Goal: Information Seeking & Learning: Learn about a topic

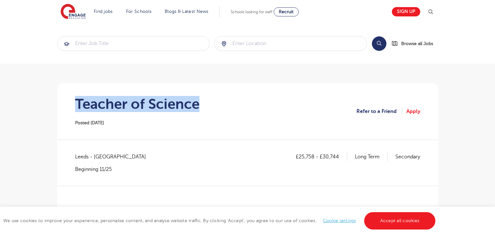
drag, startPoint x: 74, startPoint y: 104, endPoint x: 225, endPoint y: 108, distance: 151.1
click at [225, 108] on section "Teacher of Science Posted 15/09/25 Refer to a Friend Apply" at bounding box center [247, 111] width 371 height 57
copy h1 "Teacher of Science"
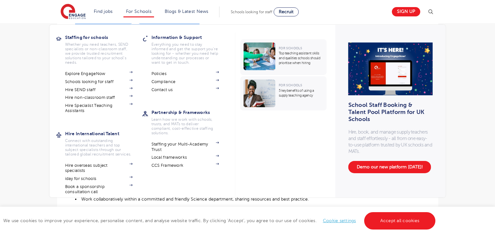
scroll to position [73, 0]
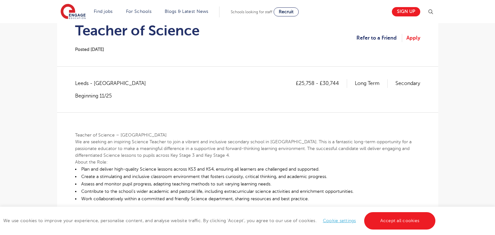
click at [75, 84] on span "Leeds - Leeds" at bounding box center [113, 83] width 77 height 8
copy span "Leeds"
click at [299, 82] on p "£25,758 - £30,744" at bounding box center [321, 83] width 51 height 8
drag, startPoint x: 298, startPoint y: 83, endPoint x: 313, endPoint y: 86, distance: 15.2
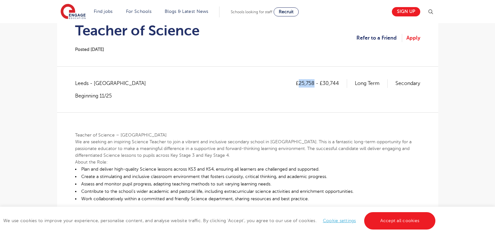
click at [313, 86] on p "£25,758 - £30,744" at bounding box center [321, 83] width 51 height 8
copy p "25,758"
drag, startPoint x: 324, startPoint y: 83, endPoint x: 328, endPoint y: 81, distance: 4.2
click at [338, 83] on p "£25,758 - £30,744" at bounding box center [321, 83] width 51 height 8
drag, startPoint x: 322, startPoint y: 83, endPoint x: 339, endPoint y: 81, distance: 17.2
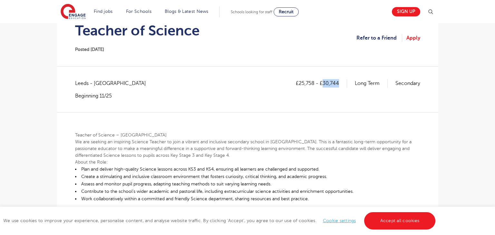
click at [339, 81] on p "£25,758 - £30,744" at bounding box center [321, 83] width 51 height 8
copy p "30,744"
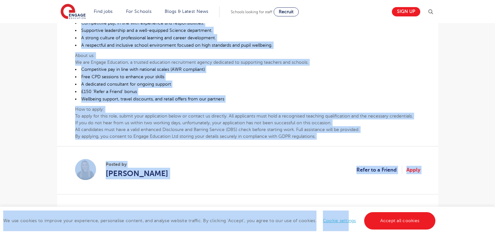
scroll to position [339, 0]
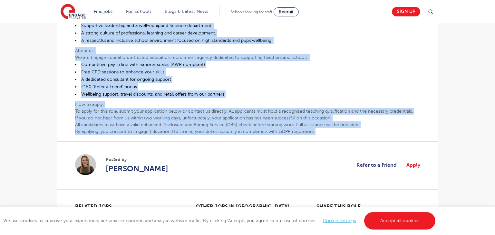
drag, startPoint x: 75, startPoint y: 133, endPoint x: 371, endPoint y: 131, distance: 295.3
copy div "Teacher of Science – Leeds We are seeking an inspiring Science Teacher to join …"
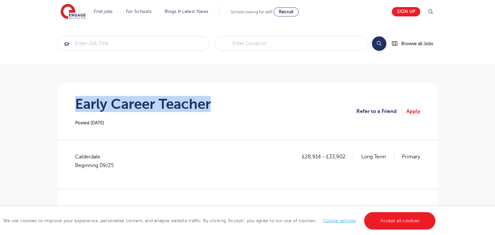
drag, startPoint x: 77, startPoint y: 105, endPoint x: 235, endPoint y: 108, distance: 158.1
click at [235, 108] on section "Early Career Teacher Posted 15/09/25 Refer to a Friend Apply" at bounding box center [247, 111] width 371 height 57
copy h1 "Early Career Teacher"
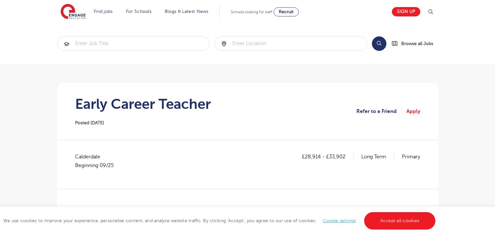
click at [75, 156] on span "Calderdale Beginning 09/25" at bounding box center [97, 161] width 45 height 17
click at [79, 156] on span "Calderdale Beginning 09/25" at bounding box center [97, 161] width 45 height 17
copy span "Calderdale"
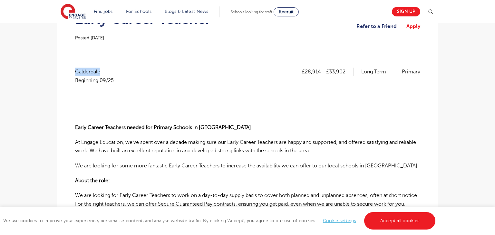
scroll to position [86, 0]
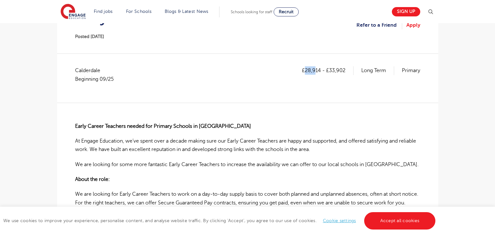
drag, startPoint x: 305, startPoint y: 69, endPoint x: 322, endPoint y: 72, distance: 17.3
click at [317, 71] on p "£28,914 - £33,902" at bounding box center [328, 70] width 52 height 8
click at [319, 75] on div "£28,914 - £33,902 Long Term Primary" at bounding box center [361, 78] width 118 height 24
drag, startPoint x: 307, startPoint y: 70, endPoint x: 312, endPoint y: 70, distance: 5.2
click at [312, 70] on p "£28,914 - £33,902" at bounding box center [328, 70] width 52 height 8
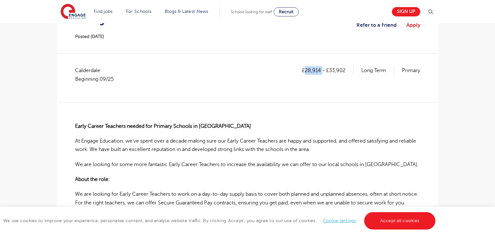
drag, startPoint x: 306, startPoint y: 71, endPoint x: 322, endPoint y: 72, distance: 16.2
click at [322, 72] on p "£28,914 - £33,902" at bounding box center [328, 70] width 52 height 8
copy p "28,914"
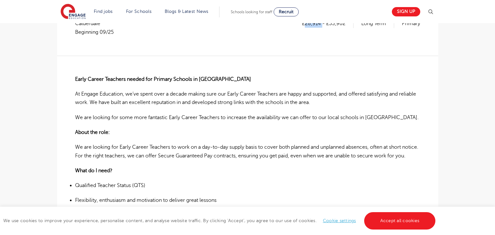
scroll to position [130, 0]
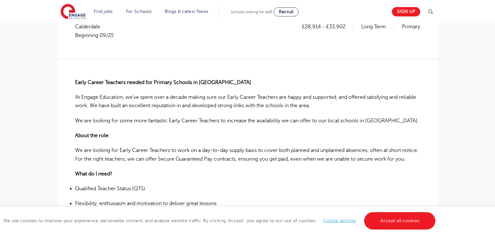
drag, startPoint x: 330, startPoint y: 26, endPoint x: 342, endPoint y: 29, distance: 11.6
click at [342, 29] on p "£28,914 - £33,902" at bounding box center [328, 27] width 52 height 8
drag, startPoint x: 330, startPoint y: 25, endPoint x: 351, endPoint y: 29, distance: 20.9
click at [351, 29] on p "£28,914 - £33,902" at bounding box center [328, 27] width 52 height 8
copy p "33,902"
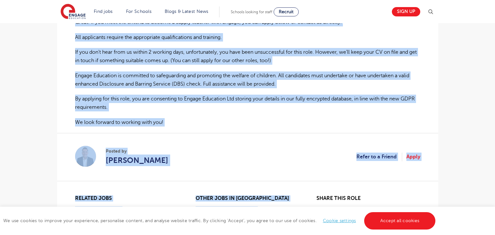
scroll to position [532, 0]
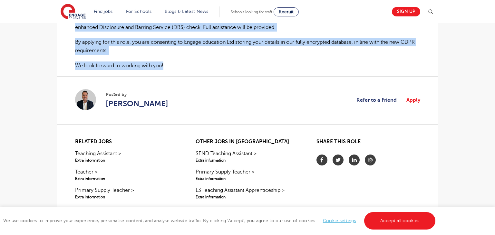
drag, startPoint x: 75, startPoint y: 82, endPoint x: 304, endPoint y: 69, distance: 228.7
copy div "Early Career Teachers needed for Primary Schools in Halifax At Engage Education…"
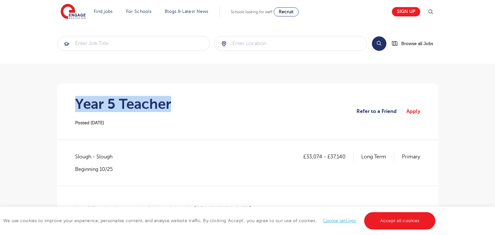
click at [184, 107] on section "Year 5 Teacher Posted [DATE] Refer to a Friend Apply" at bounding box center [247, 111] width 371 height 57
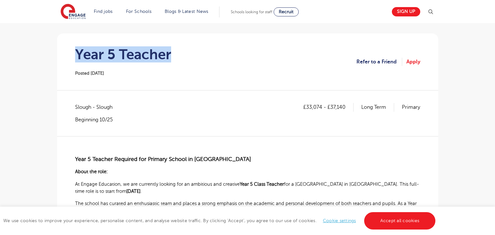
scroll to position [51, 0]
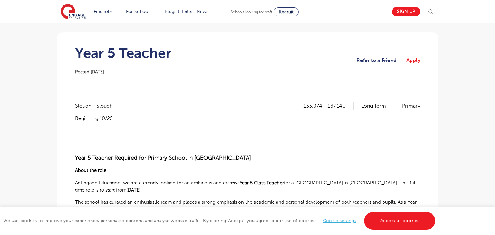
copy span "Slough"
drag, startPoint x: 306, startPoint y: 105, endPoint x: 321, endPoint y: 109, distance: 15.9
click at [321, 109] on p "£33,074 - £37,140" at bounding box center [328, 106] width 50 height 8
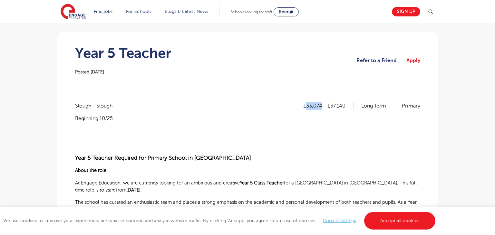
copy p "33,074"
drag, startPoint x: 330, startPoint y: 104, endPoint x: 350, endPoint y: 105, distance: 20.3
click at [350, 105] on p "£33,074 - £37,140" at bounding box center [328, 106] width 50 height 8
copy p "37,140"
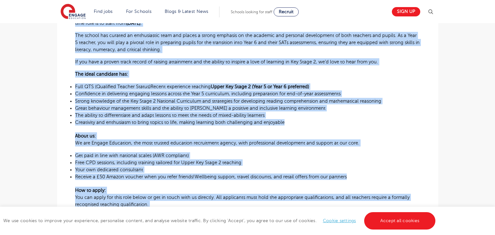
scroll to position [283, 0]
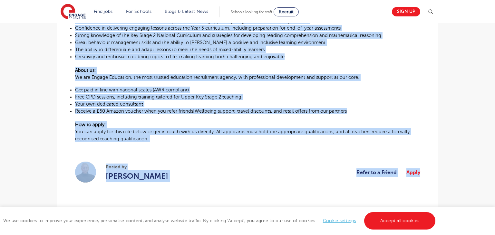
drag, startPoint x: 80, startPoint y: 158, endPoint x: 423, endPoint y: 147, distance: 342.8
click at [423, 147] on div "£33,074 - £37,140 Long Term Primary Slough - Slough Beginning 10/25 Year 5 Teac…" at bounding box center [247, 35] width 371 height 332
copy div "Year 5 Teacher Required for Primary School in Slough About the role: At Engage …"
click at [235, 172] on section "Posted by Bethany Johnson Refer to a Friend Apply" at bounding box center [247, 173] width 345 height 48
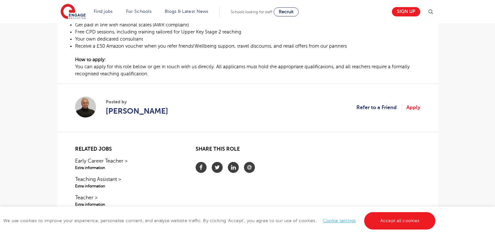
scroll to position [346, 0]
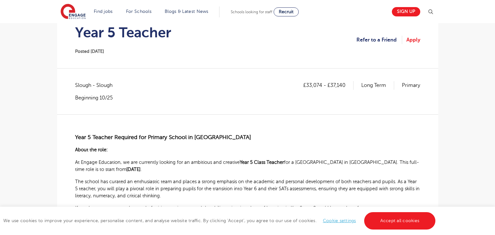
scroll to position [76, 0]
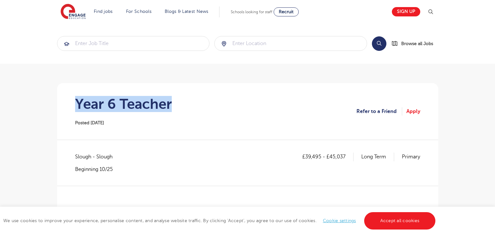
drag, startPoint x: 78, startPoint y: 103, endPoint x: 186, endPoint y: 99, distance: 108.9
click at [186, 99] on section "Year 6 Teacher Posted [DATE] Refer to a Friend Apply" at bounding box center [247, 111] width 371 height 57
copy h1 "Year 6 Teacher"
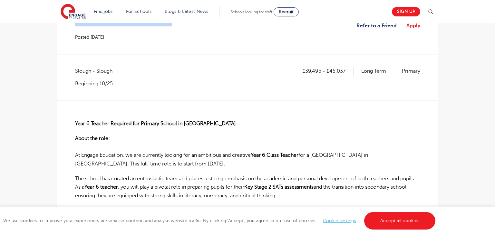
scroll to position [86, 0]
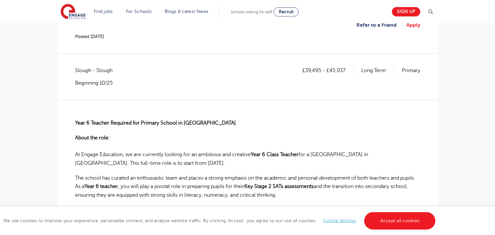
click at [78, 71] on span "Slough - Slough" at bounding box center [97, 70] width 44 height 8
copy span "Slough"
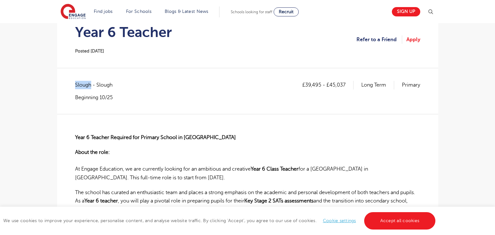
scroll to position [63, 0]
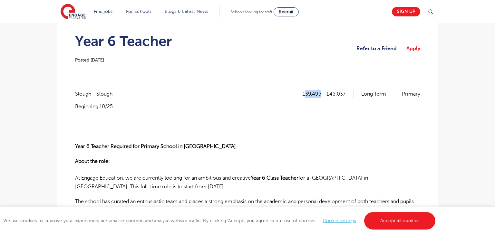
drag, startPoint x: 306, startPoint y: 92, endPoint x: 321, endPoint y: 94, distance: 15.2
click at [321, 94] on p "£39,495 - £45,037" at bounding box center [327, 94] width 51 height 8
copy p "39,495"
drag, startPoint x: 330, startPoint y: 93, endPoint x: 350, endPoint y: 95, distance: 19.7
click at [350, 95] on p "£39,495 - £45,037" at bounding box center [327, 94] width 51 height 8
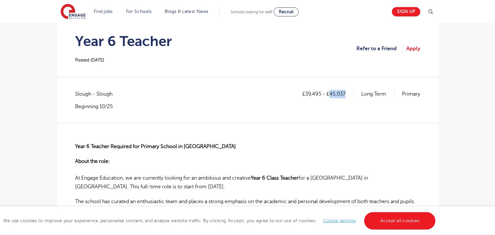
copy p "45,037"
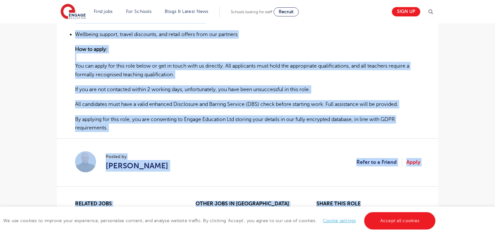
scroll to position [512, 0]
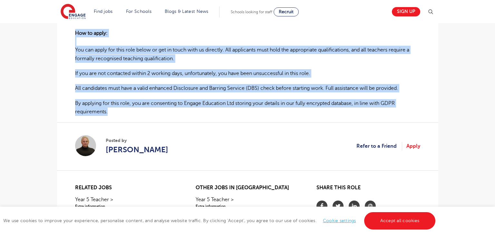
drag, startPoint x: 74, startPoint y: 146, endPoint x: 378, endPoint y: 110, distance: 305.8
copy div "Year 6 Teacher Required for Primary School in Slough About the role: At Engage …"
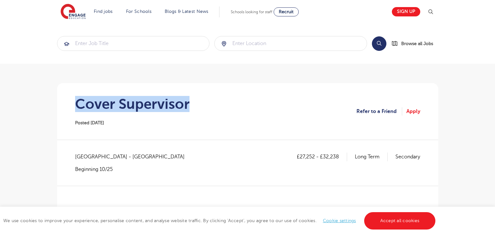
drag, startPoint x: 76, startPoint y: 107, endPoint x: 217, endPoint y: 111, distance: 140.8
click at [217, 111] on section "Cover Supervisor Posted [DATE] Refer to a Friend Apply" at bounding box center [247, 111] width 371 height 57
copy h1 "Cover Supervisor"
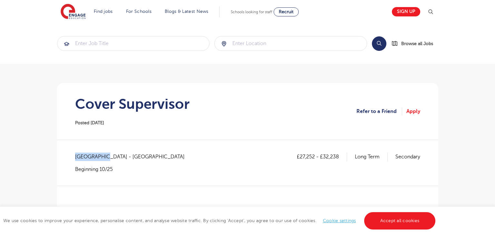
drag, startPoint x: 73, startPoint y: 157, endPoint x: 101, endPoint y: 156, distance: 27.7
copy span "[GEOGRAPHIC_DATA]"
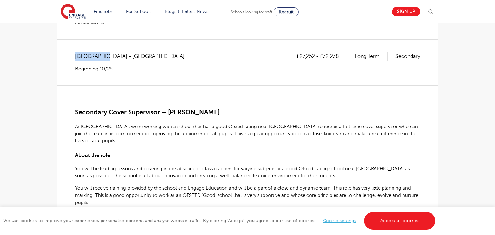
scroll to position [102, 0]
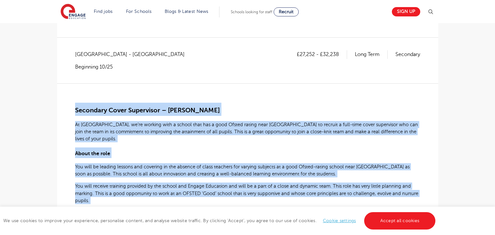
drag, startPoint x: 75, startPoint y: 111, endPoint x: 343, endPoint y: 195, distance: 281.0
click at [325, 108] on h2 "Secondary Cover Supervisor – [PERSON_NAME]" at bounding box center [247, 109] width 345 height 13
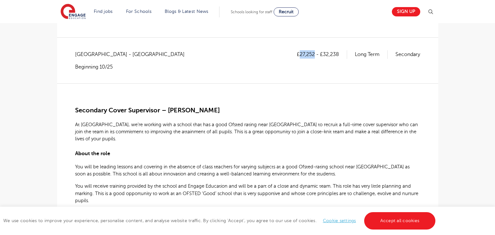
drag, startPoint x: 299, startPoint y: 52, endPoint x: 313, endPoint y: 53, distance: 14.0
click at [313, 53] on p "£27,252 - £32,238" at bounding box center [322, 54] width 50 height 8
copy p "27,252"
drag, startPoint x: 323, startPoint y: 54, endPoint x: 337, endPoint y: 46, distance: 16.6
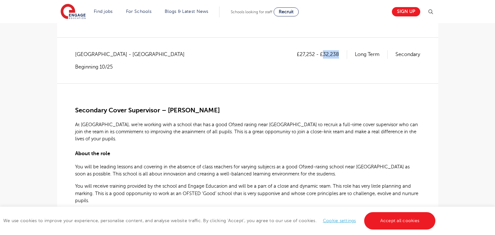
copy p "32,238"
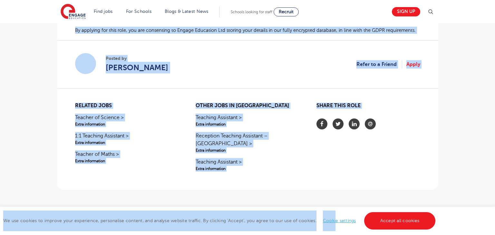
scroll to position [511, 0]
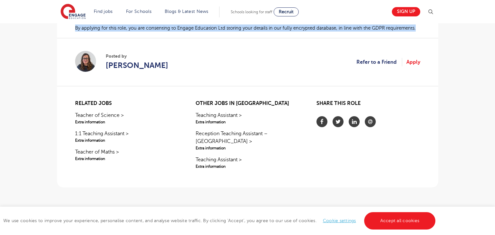
drag, startPoint x: 76, startPoint y: 109, endPoint x: 421, endPoint y: 28, distance: 354.7
copy div "Loremipsu Dolor Sitametcon – Adipisci El Seddoe, te’in utlabor etdo m aliqua en…"
